Goal: Task Accomplishment & Management: Use online tool/utility

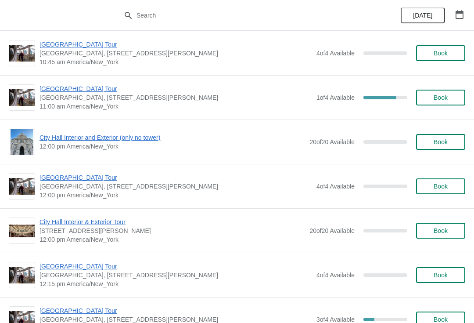
scroll to position [1131, 0]
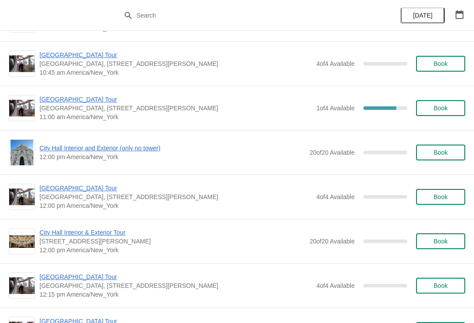
click at [461, 12] on icon "button" at bounding box center [460, 14] width 8 height 9
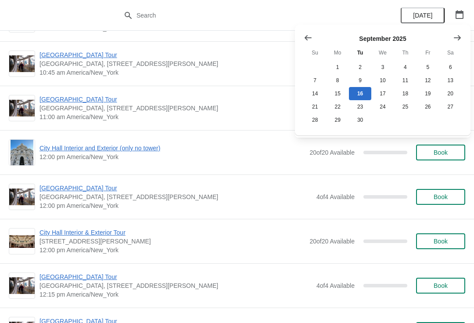
click at [456, 39] on icon "Show next month, October 2025" at bounding box center [457, 37] width 9 height 9
click at [462, 36] on icon "Show next month, November 2025" at bounding box center [457, 37] width 9 height 9
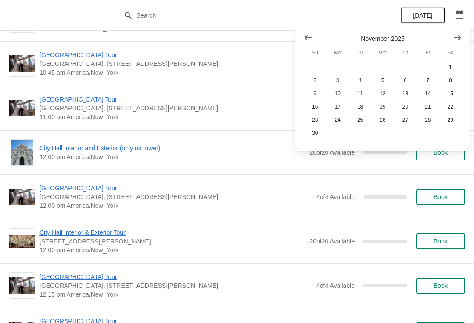
click at [459, 36] on icon "Show next month, December 2025" at bounding box center [457, 37] width 7 height 5
click at [459, 34] on icon "Show next month, December 2025" at bounding box center [457, 37] width 9 height 9
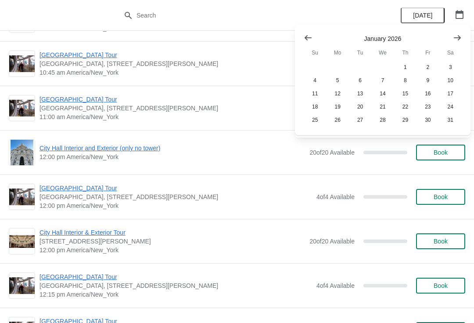
click at [458, 35] on icon "Show next month, February 2026" at bounding box center [457, 37] width 9 height 9
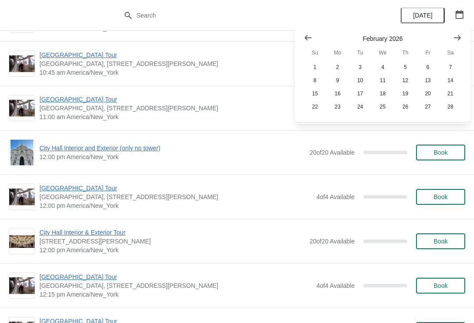
click at [458, 34] on icon "Show next month, March 2026" at bounding box center [457, 37] width 9 height 9
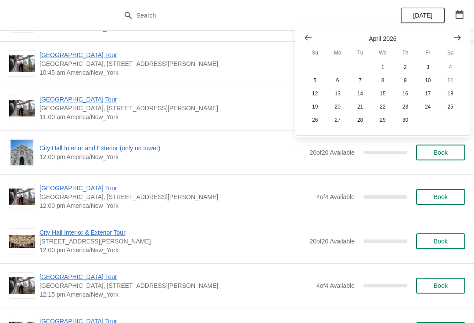
click at [457, 35] on icon "Show next month, May 2026" at bounding box center [457, 37] width 9 height 9
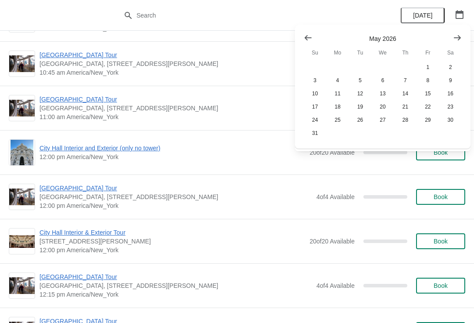
click at [452, 36] on button "Show next month, June 2026" at bounding box center [458, 38] width 16 height 16
click at [452, 37] on button "Show next month, June 2026" at bounding box center [458, 38] width 16 height 16
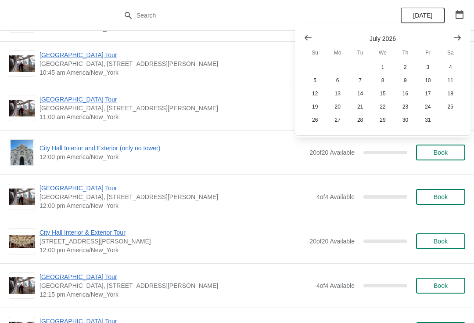
click at [452, 36] on button "Show next month, August 2026" at bounding box center [458, 38] width 16 height 16
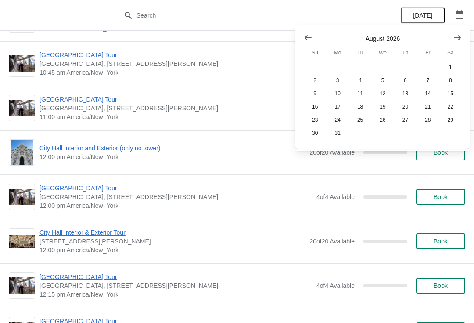
click at [452, 37] on button "Show next month, September 2026" at bounding box center [458, 38] width 16 height 16
click at [450, 37] on button "Show next month, September 2026" at bounding box center [458, 38] width 16 height 16
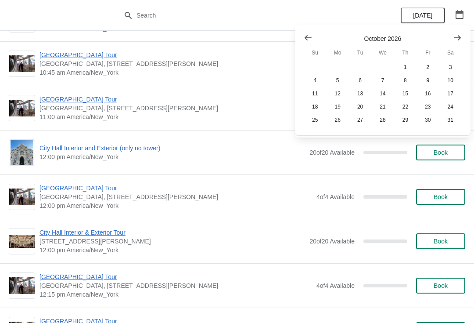
click at [452, 36] on button "Show next month, November 2026" at bounding box center [458, 38] width 16 height 16
click at [455, 36] on icon "Show next month, December 2026" at bounding box center [457, 37] width 9 height 9
click at [454, 36] on icon "Show next month, December 2026" at bounding box center [457, 37] width 9 height 9
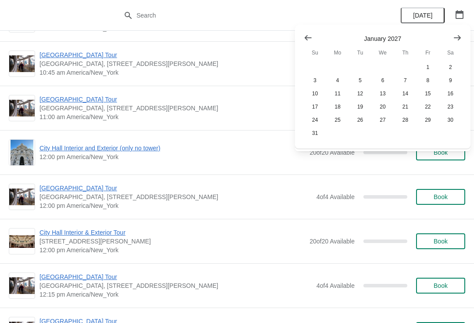
click at [451, 36] on button "Show next month, February 2027" at bounding box center [458, 38] width 16 height 16
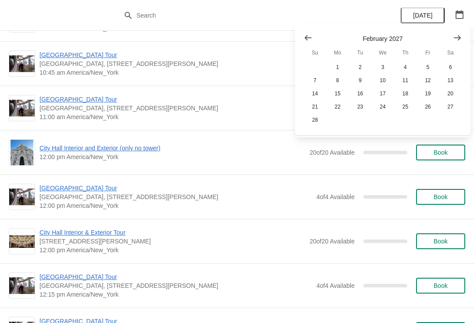
click at [452, 36] on button "Show next month, March 2027" at bounding box center [458, 38] width 16 height 16
click at [452, 34] on button "Show next month, March 2027" at bounding box center [458, 38] width 16 height 16
click at [452, 34] on button "Show next month, May 2027" at bounding box center [458, 38] width 16 height 16
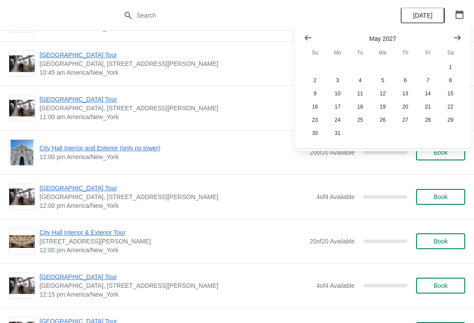
click at [452, 35] on button "Show next month, June 2027" at bounding box center [458, 38] width 16 height 16
click at [452, 34] on button "Show next month, June 2027" at bounding box center [458, 38] width 16 height 16
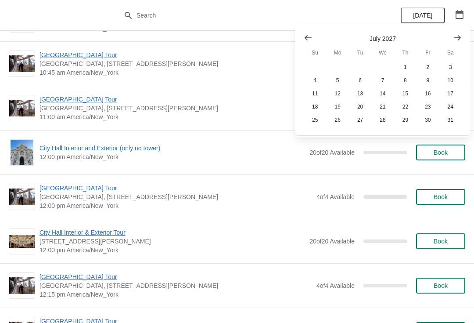
click at [451, 34] on button "Show next month, August 2027" at bounding box center [458, 38] width 16 height 16
click at [453, 33] on icon "Show next month, September 2027" at bounding box center [457, 37] width 9 height 9
click at [452, 33] on button "Show next month, September 2027" at bounding box center [458, 38] width 16 height 16
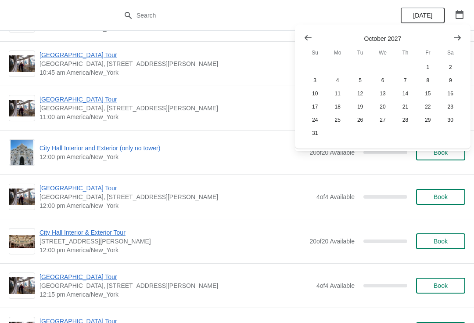
click at [452, 33] on button "Show next month, November 2027" at bounding box center [458, 38] width 16 height 16
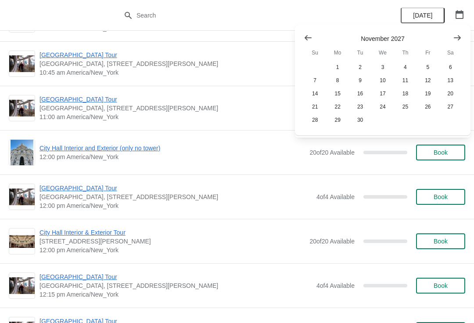
click at [451, 34] on button "Show next month, December 2027" at bounding box center [458, 38] width 16 height 16
click at [452, 33] on button "Show next month, December 2027" at bounding box center [458, 38] width 16 height 16
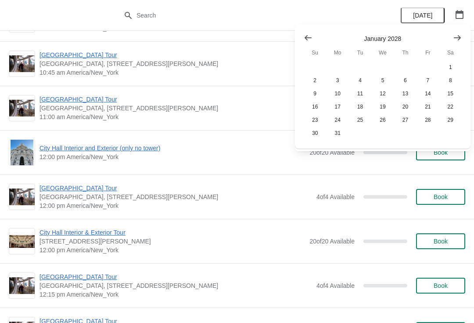
click at [454, 33] on icon "Show next month, February 2028" at bounding box center [457, 37] width 9 height 9
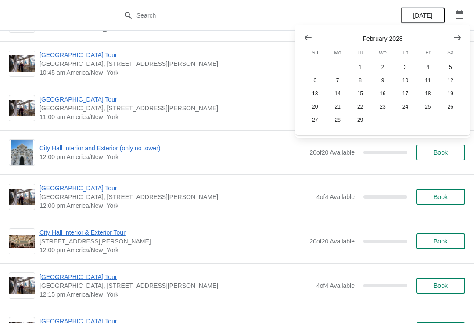
click at [452, 33] on button "Show next month, March 2028" at bounding box center [458, 38] width 16 height 16
click at [408, 65] on button "2" at bounding box center [405, 67] width 22 height 13
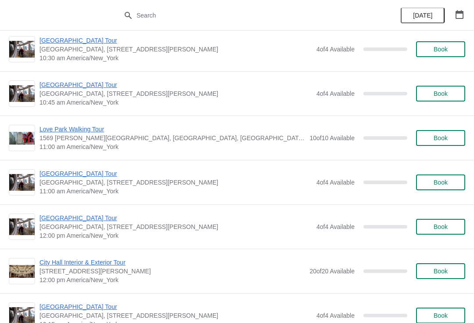
scroll to position [188, 0]
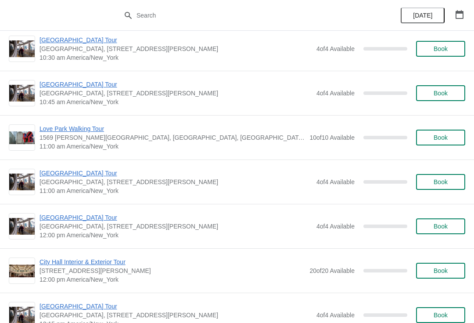
click at [447, 136] on span "Book" at bounding box center [441, 137] width 14 height 7
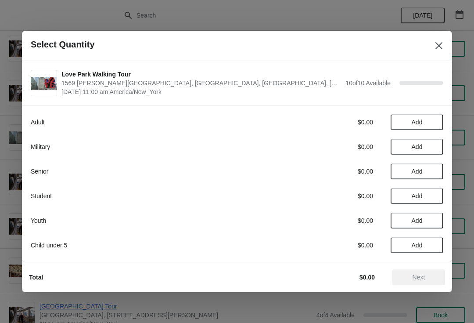
click at [442, 47] on icon "Close" at bounding box center [439, 45] width 9 height 9
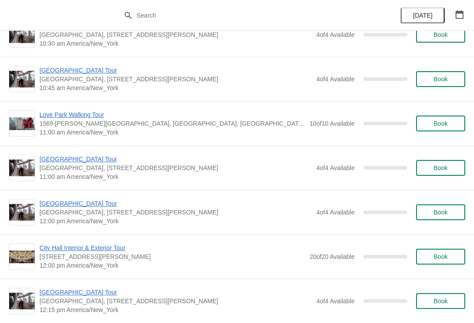
scroll to position [204, 0]
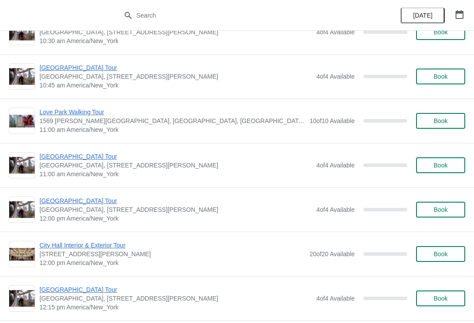
click at [436, 7] on button "[DATE]" at bounding box center [423, 15] width 44 height 16
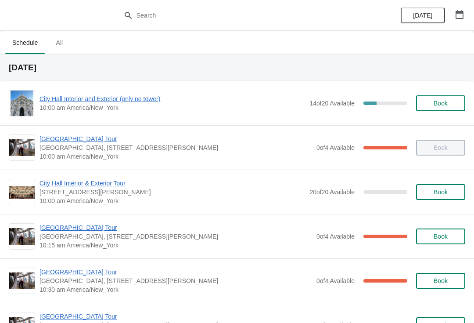
click at [87, 270] on span "[GEOGRAPHIC_DATA] Tour" at bounding box center [176, 271] width 273 height 9
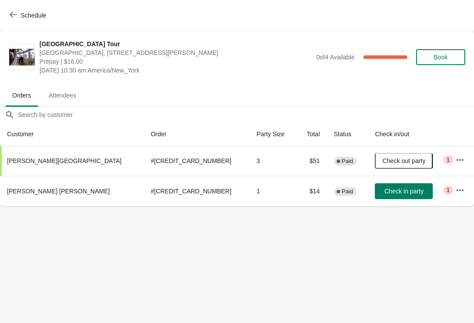
click at [384, 183] on button "Check in party" at bounding box center [404, 191] width 58 height 16
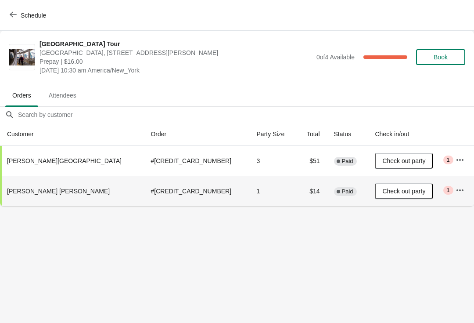
click at [389, 195] on button "Check out party" at bounding box center [404, 191] width 58 height 16
click at [394, 198] on button "Check in party" at bounding box center [404, 191] width 58 height 16
click at [24, 18] on span "Schedule" at bounding box center [33, 15] width 25 height 7
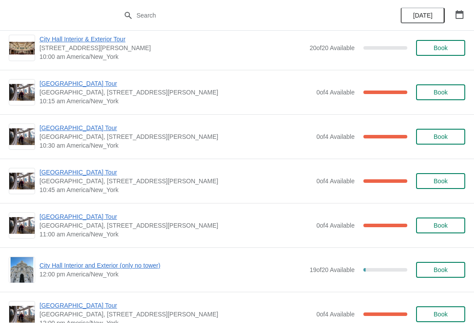
scroll to position [146, 0]
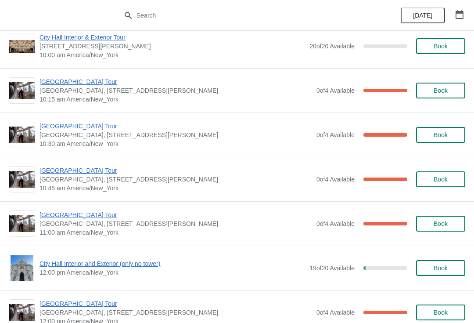
click at [80, 166] on span "[GEOGRAPHIC_DATA] Tour" at bounding box center [176, 170] width 273 height 9
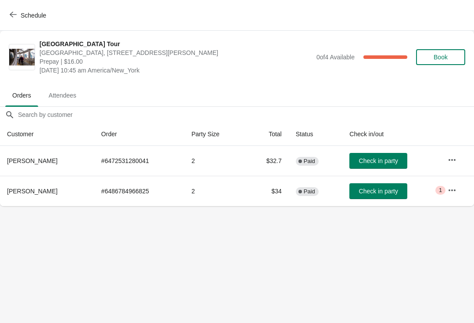
click at [376, 160] on span "Check in party" at bounding box center [378, 160] width 39 height 7
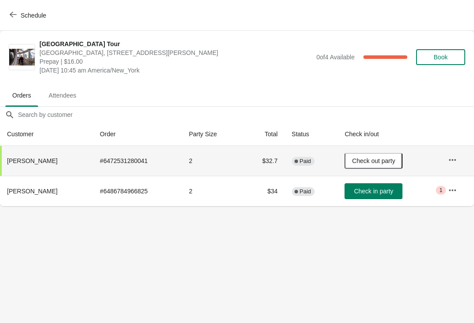
click at [20, 18] on span "Schedule" at bounding box center [28, 15] width 35 height 8
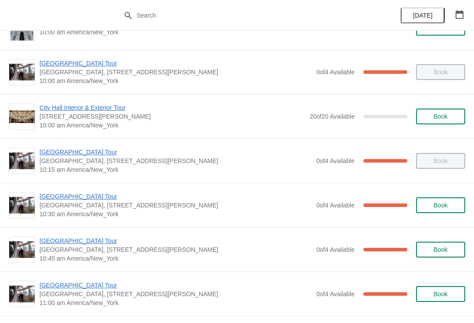
scroll to position [104, 0]
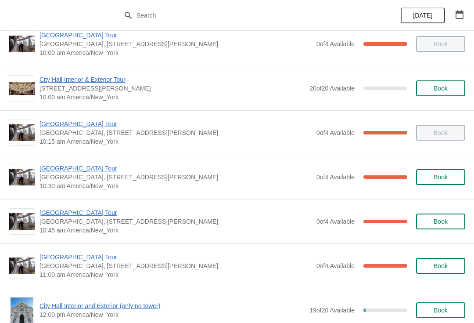
click at [97, 212] on span "[GEOGRAPHIC_DATA] Tour" at bounding box center [176, 212] width 273 height 9
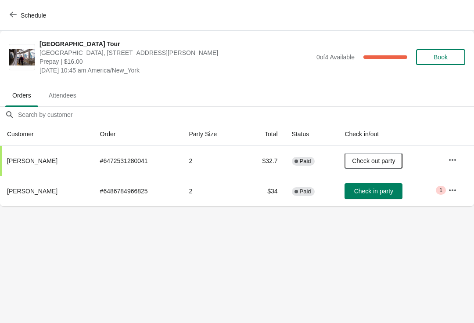
scroll to position [0, 0]
click at [11, 23] on button "Schedule" at bounding box center [28, 15] width 49 height 16
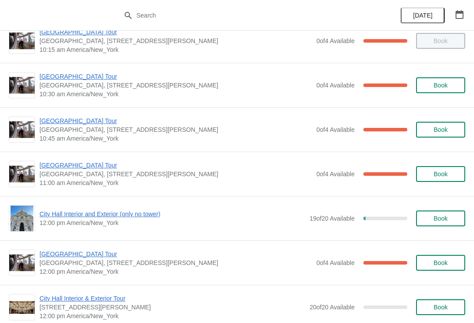
scroll to position [177, 0]
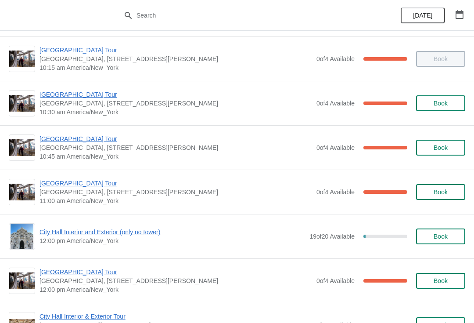
click at [86, 182] on span "[GEOGRAPHIC_DATA] Tour" at bounding box center [176, 183] width 273 height 9
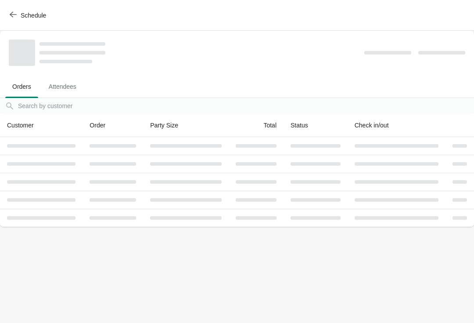
scroll to position [0, 0]
